Goal: Task Accomplishment & Management: Manage account settings

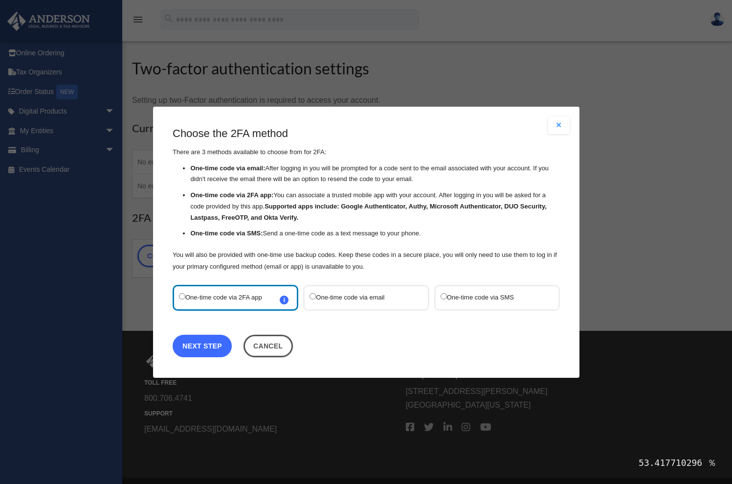
click at [211, 349] on link "Next Step" at bounding box center [202, 345] width 59 height 23
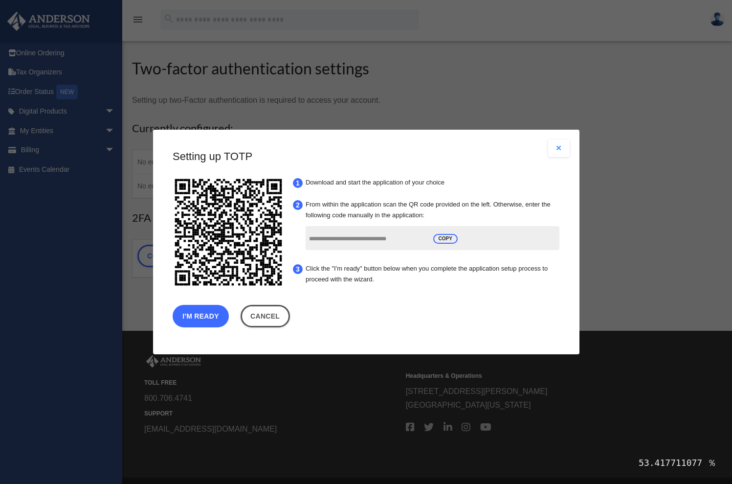
click at [205, 315] on button "I'm Ready" at bounding box center [201, 316] width 56 height 23
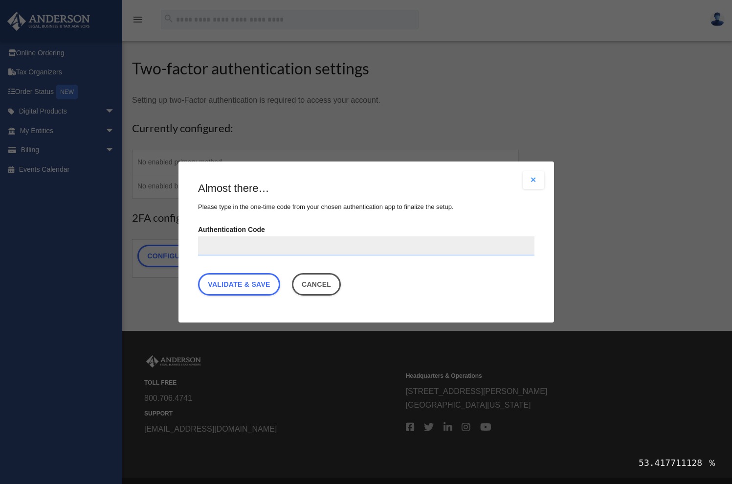
click at [275, 250] on input "Authentication Code" at bounding box center [366, 246] width 337 height 20
type input "******"
click at [256, 283] on link "Validate & Save" at bounding box center [239, 284] width 82 height 23
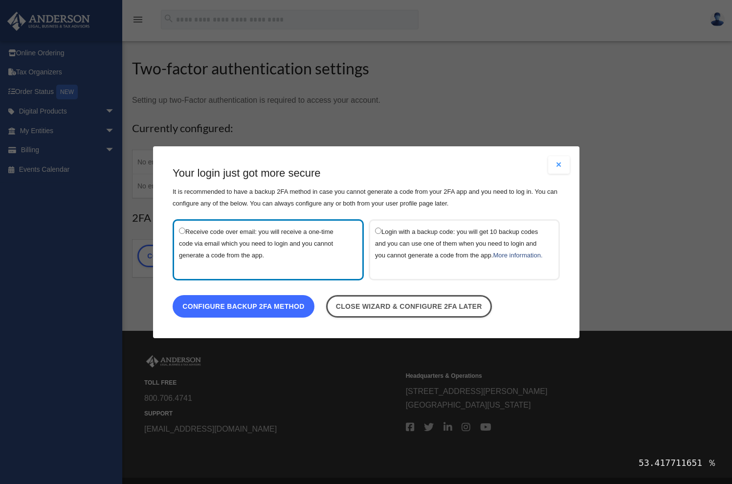
click at [286, 317] on link "Configure backup 2FA method" at bounding box center [244, 306] width 142 height 23
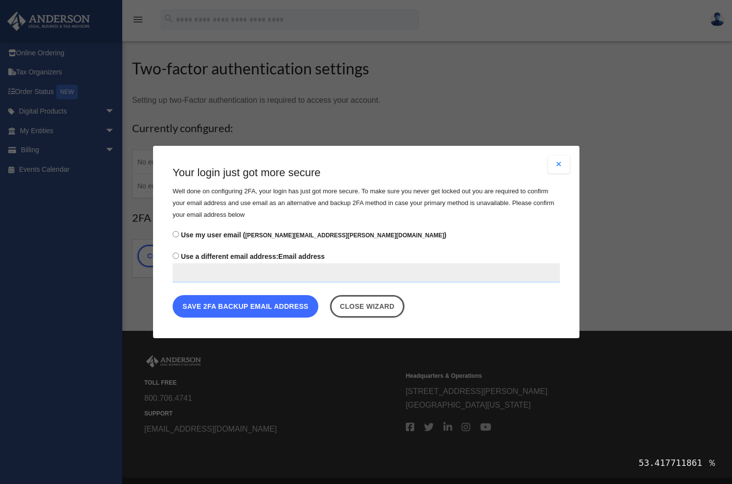
click at [280, 305] on button "Save 2FA backup email address" at bounding box center [246, 306] width 146 height 23
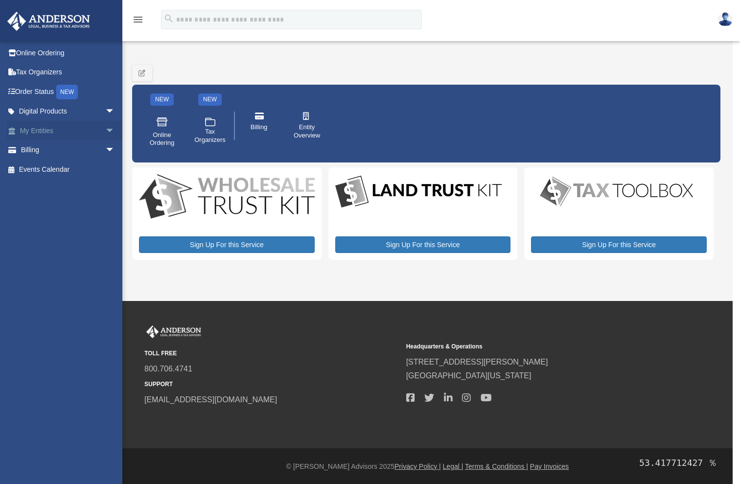
click at [64, 133] on link "My Entities arrow_drop_down" at bounding box center [68, 131] width 123 height 20
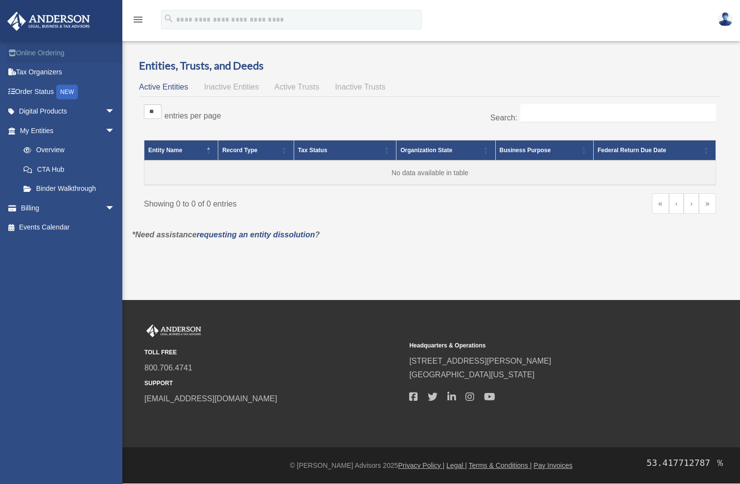
click at [45, 54] on link "Online Ordering" at bounding box center [68, 53] width 123 height 20
